Goal: Book appointment/travel/reservation

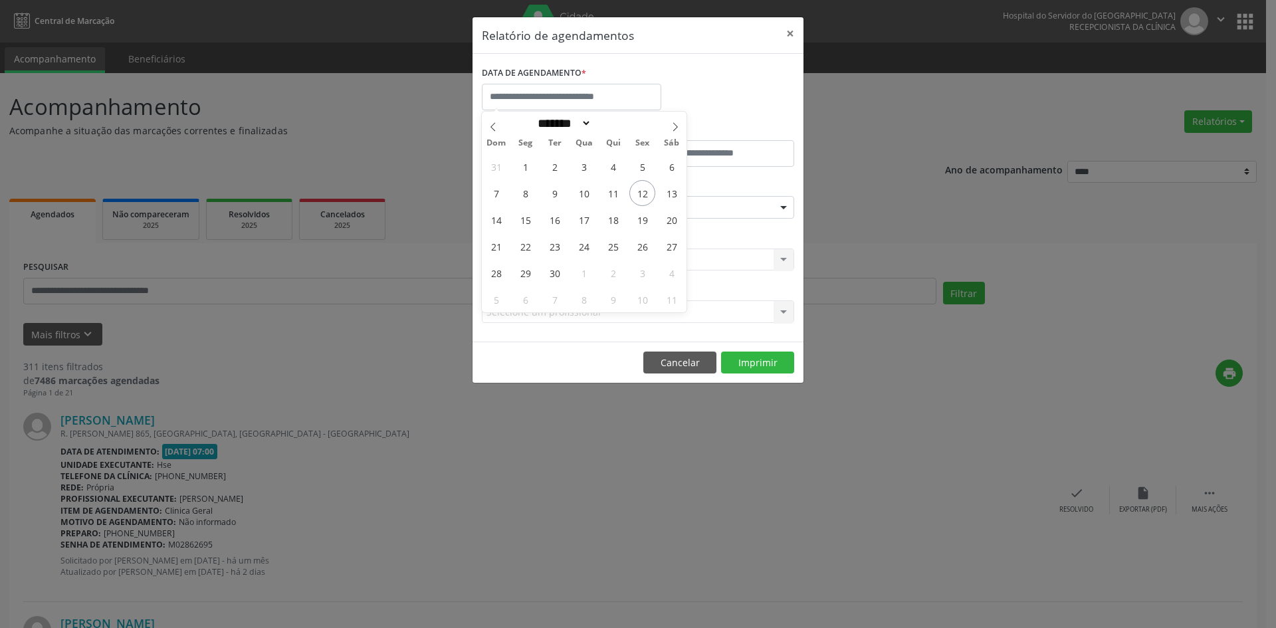
click at [678, 132] on span at bounding box center [675, 123] width 23 height 23
select select "*"
click at [558, 272] on span "28" at bounding box center [555, 273] width 26 height 26
type input "**********"
click at [558, 272] on span "28" at bounding box center [555, 273] width 26 height 26
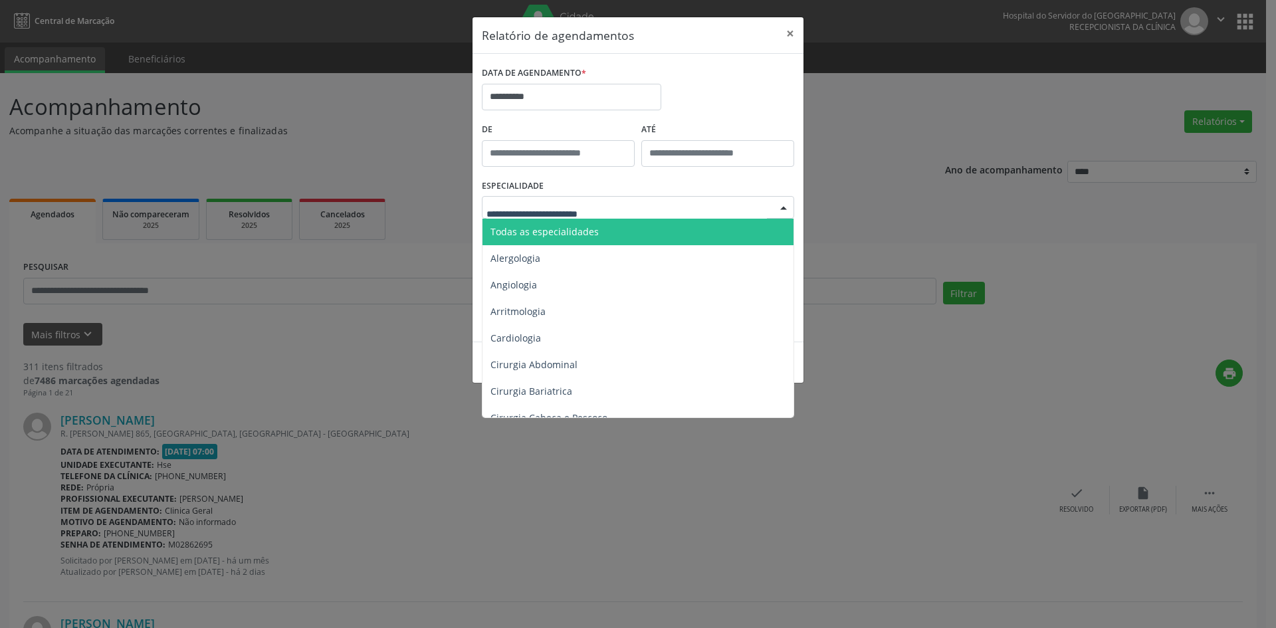
click at [565, 225] on span "Todas as especialidades" at bounding box center [544, 231] width 108 height 13
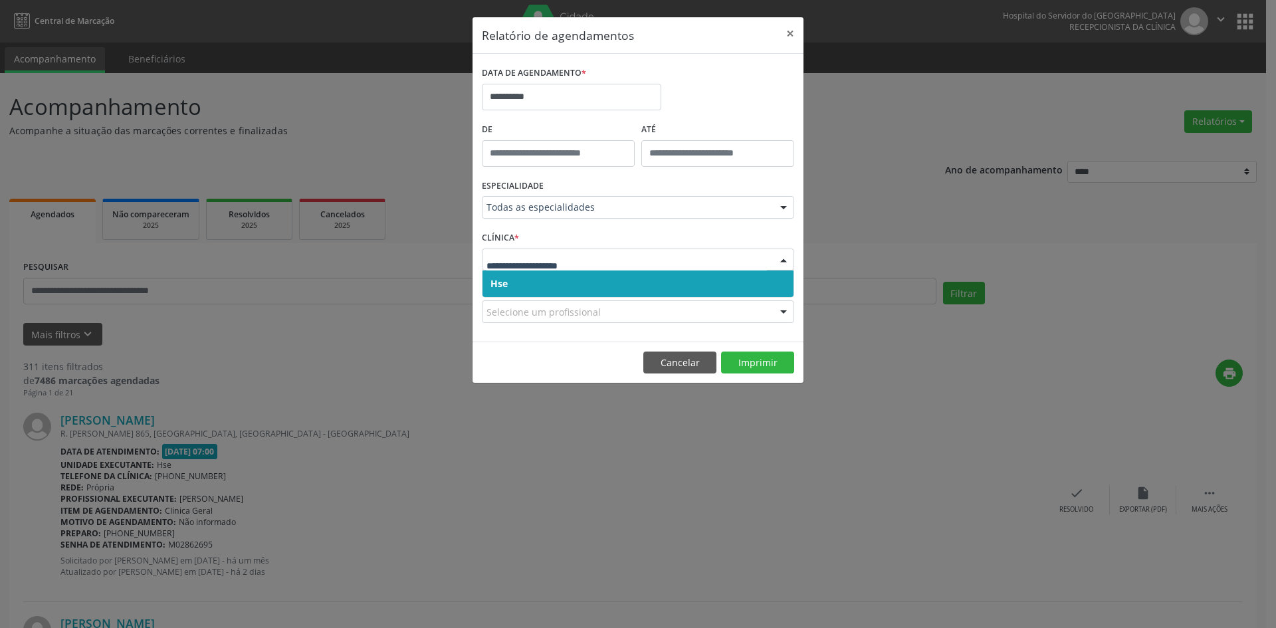
click at [525, 251] on div at bounding box center [638, 260] width 312 height 23
click at [512, 280] on span "Hse" at bounding box center [637, 283] width 311 height 27
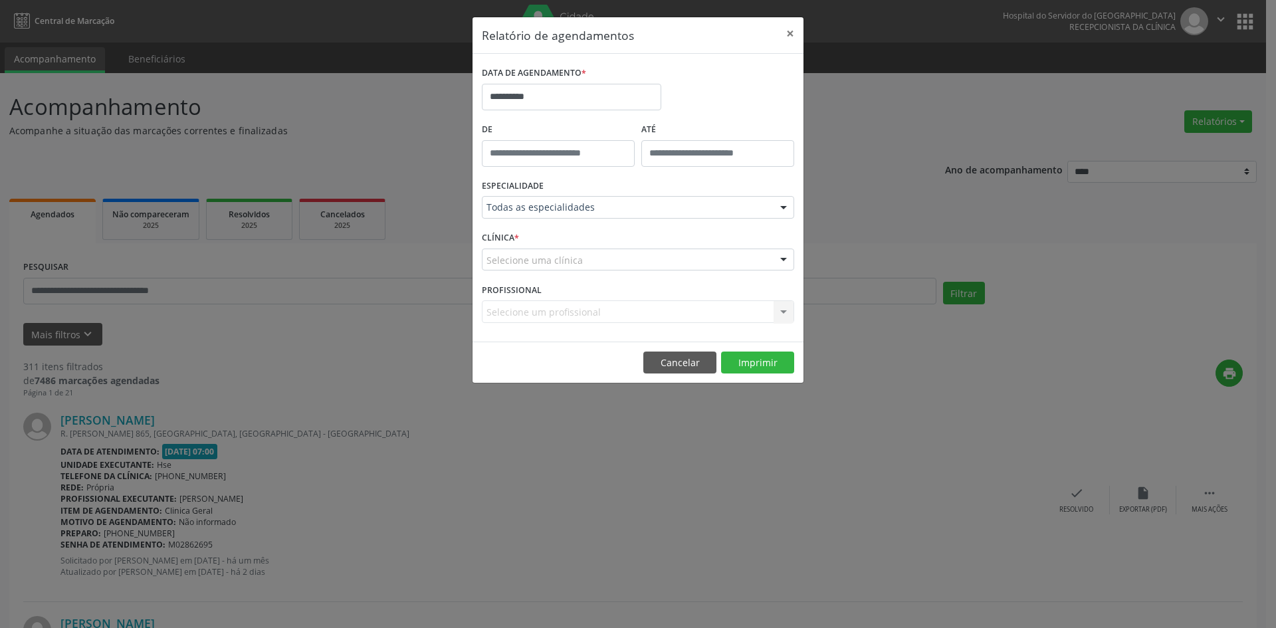
click at [518, 314] on div "Selecione um profissional Nenhum resultado encontrado para: " " Não há nenhuma …" at bounding box center [638, 311] width 312 height 23
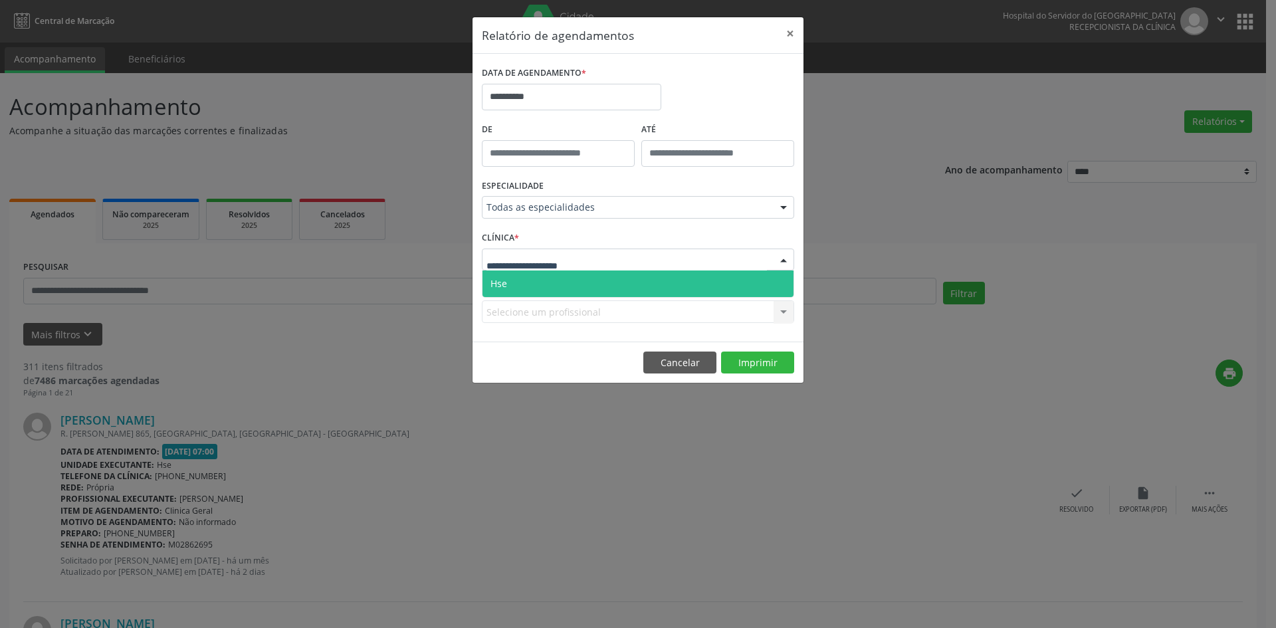
click at [538, 284] on span "Hse" at bounding box center [637, 283] width 311 height 27
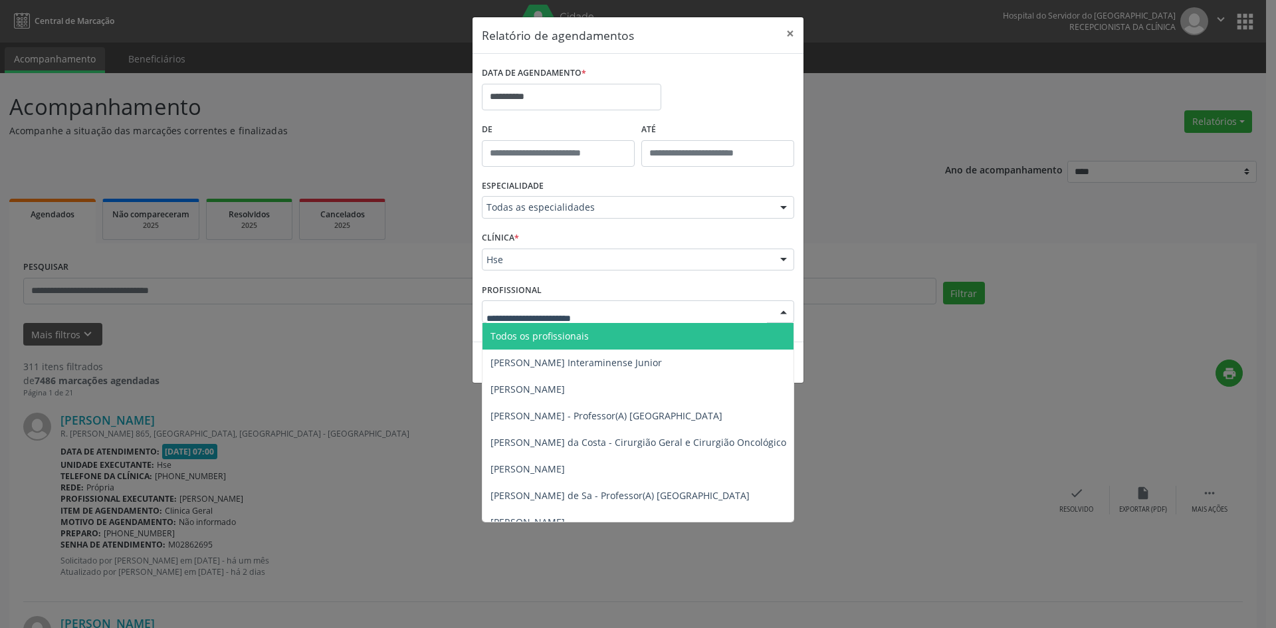
click at [525, 334] on span "Todos os profissionais" at bounding box center [539, 336] width 98 height 13
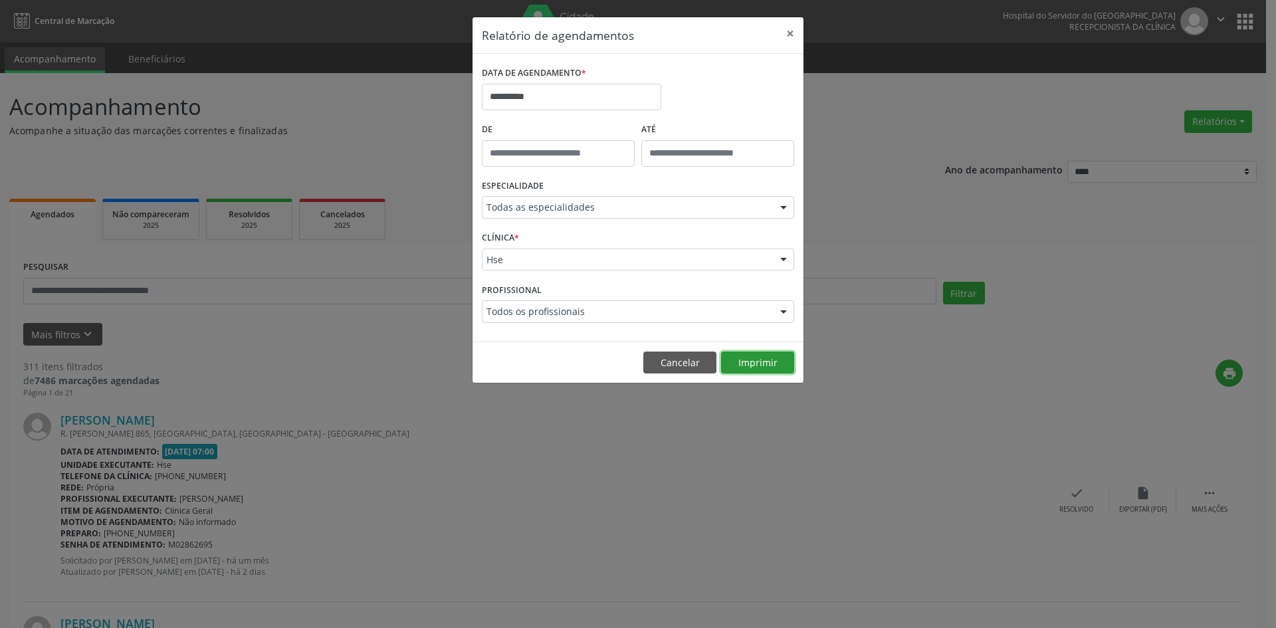
click at [757, 356] on button "Imprimir" at bounding box center [757, 363] width 73 height 23
